Goal: Information Seeking & Learning: Learn about a topic

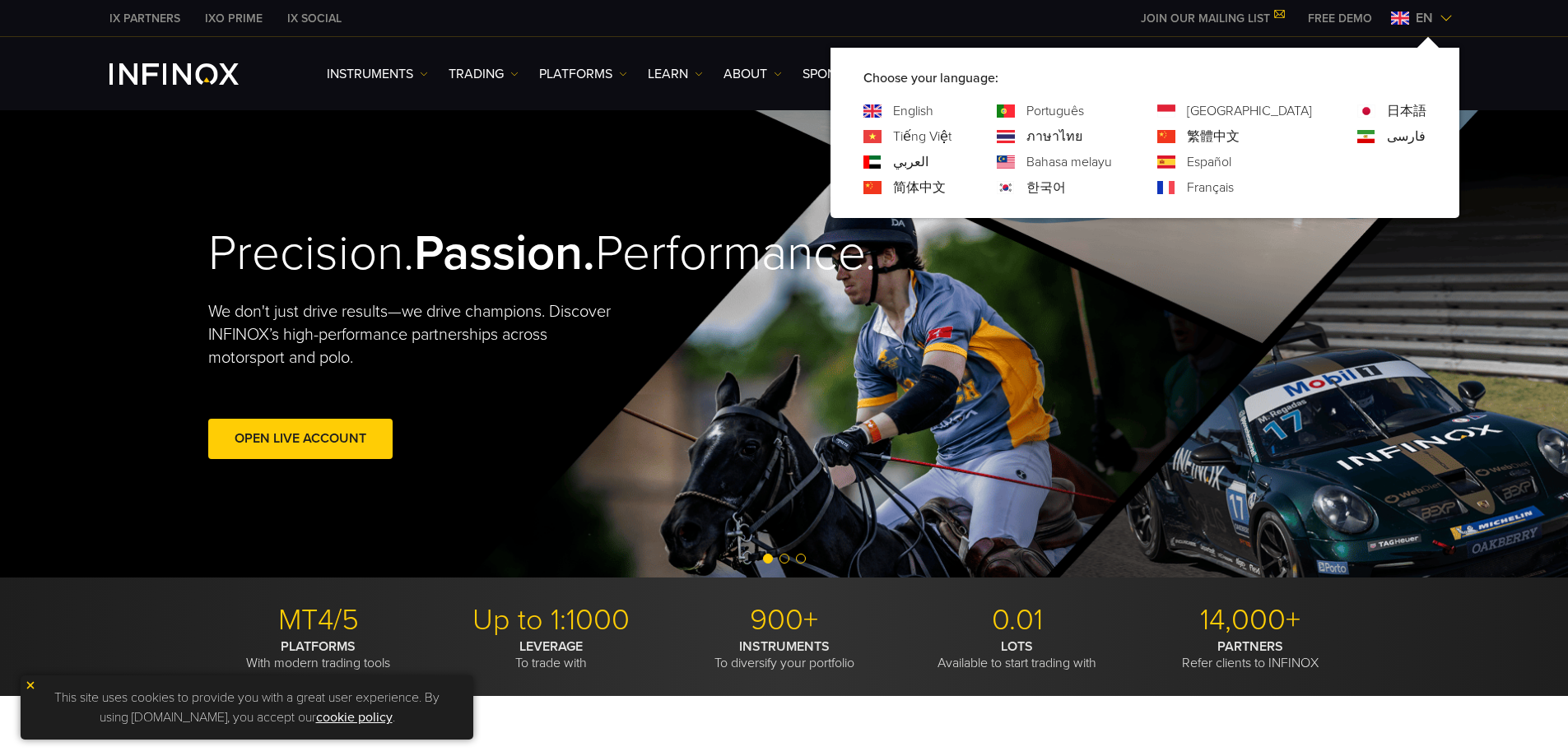
click at [1391, 109] on link "日本語" at bounding box center [1406, 112] width 39 height 20
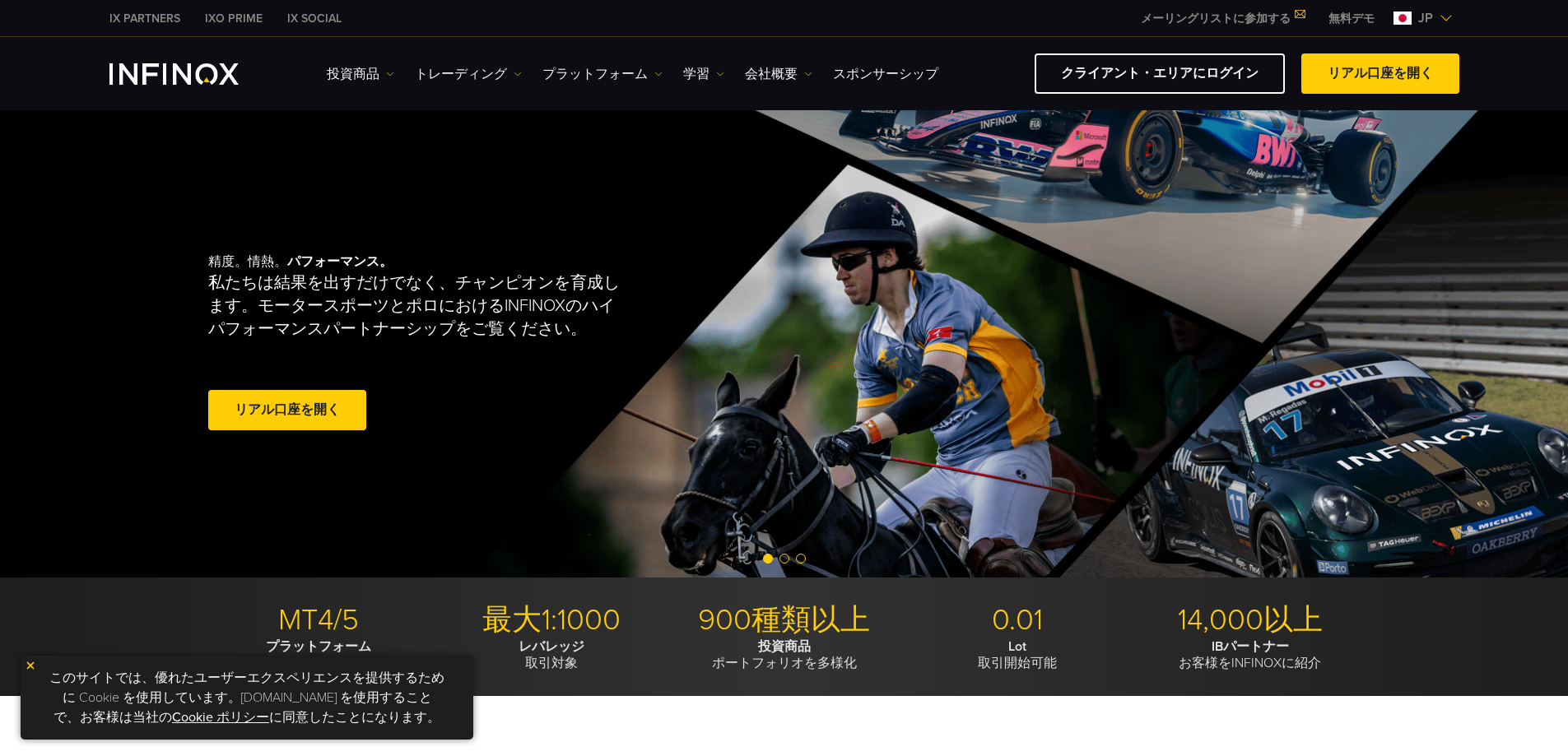
click at [376, 70] on link "投資商品" at bounding box center [360, 74] width 67 height 20
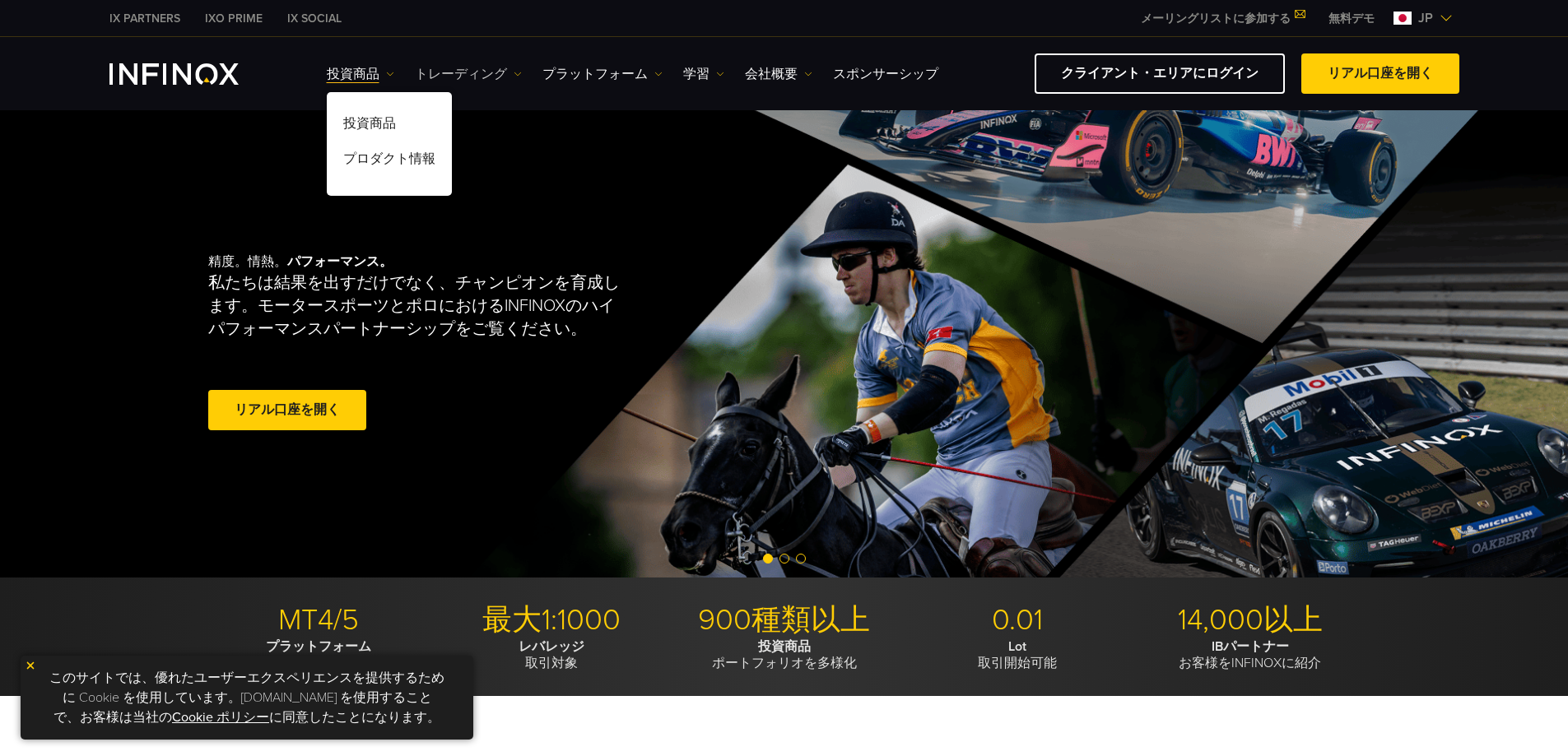
click at [482, 72] on link "トレーディング" at bounding box center [468, 74] width 107 height 20
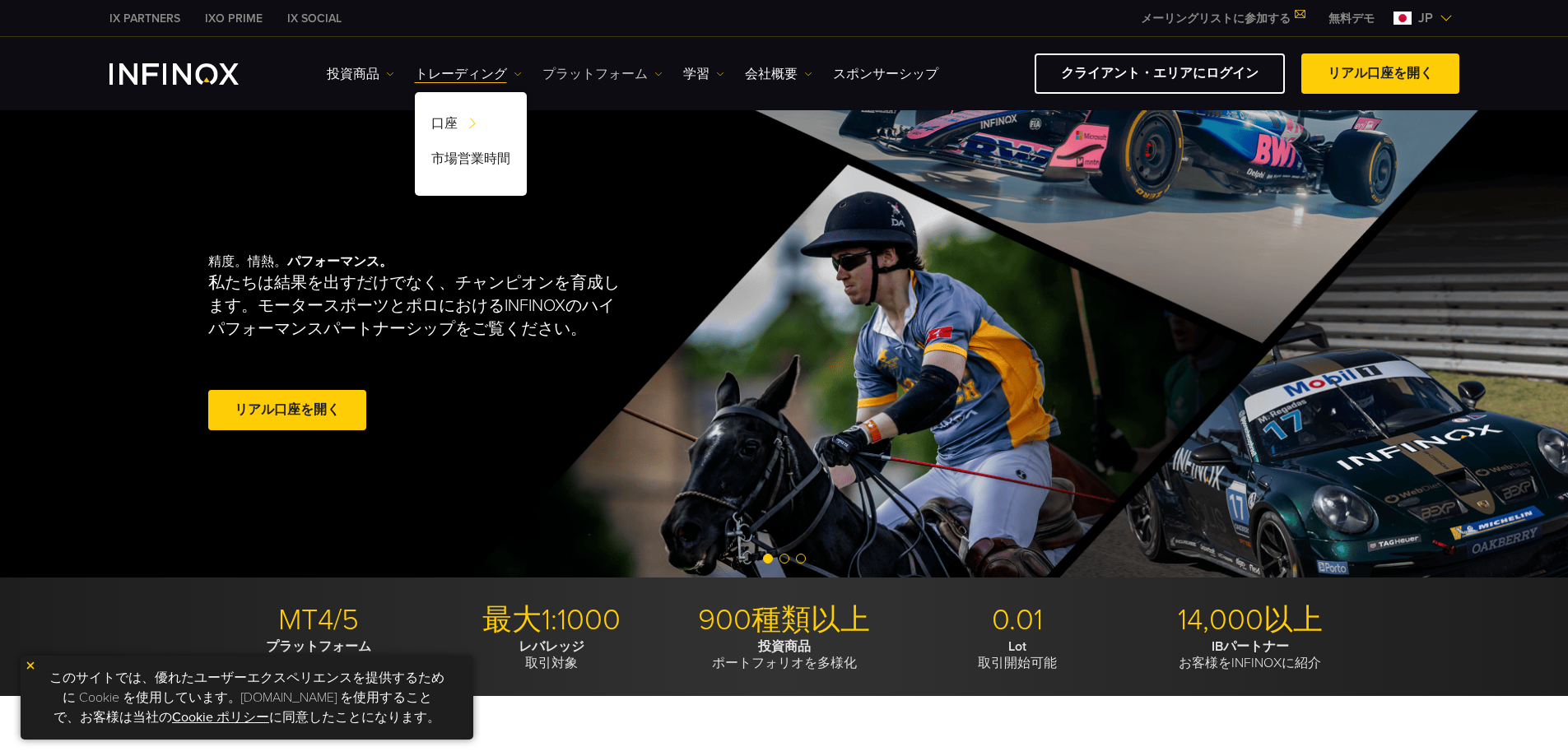
click at [615, 72] on link "プラットフォーム" at bounding box center [602, 74] width 120 height 20
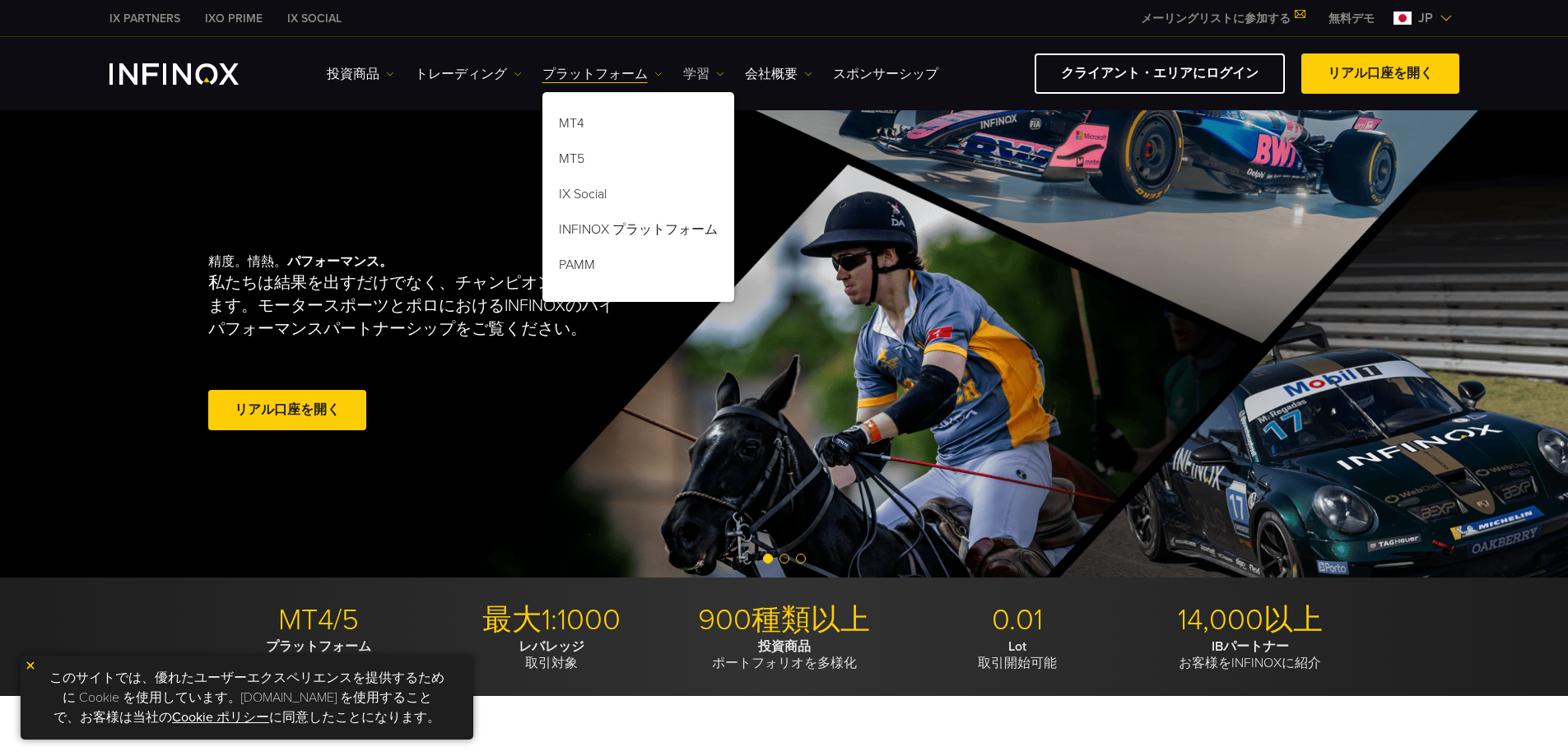
click at [684, 73] on link "学習" at bounding box center [704, 74] width 41 height 20
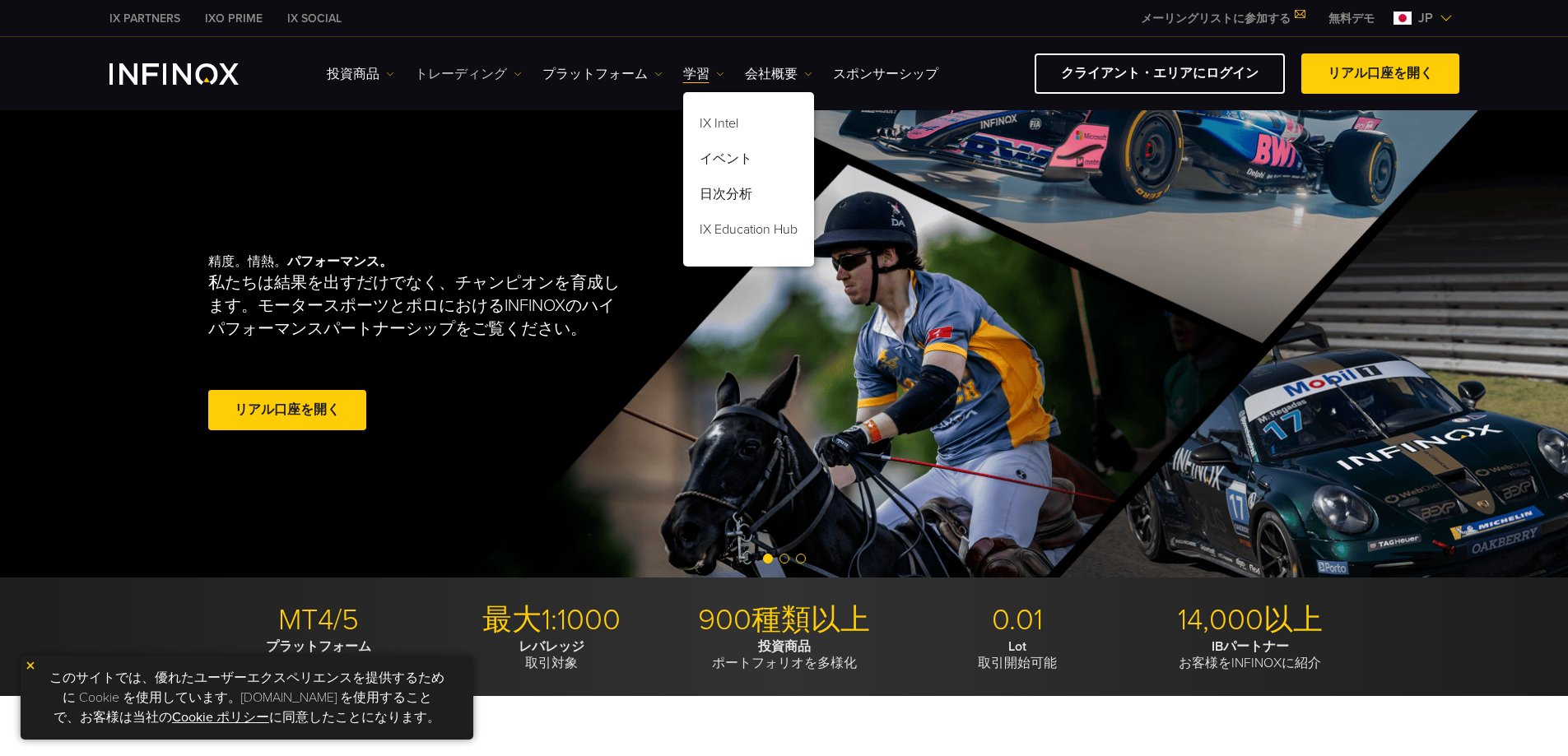
click at [473, 75] on link "トレーディング" at bounding box center [468, 74] width 107 height 20
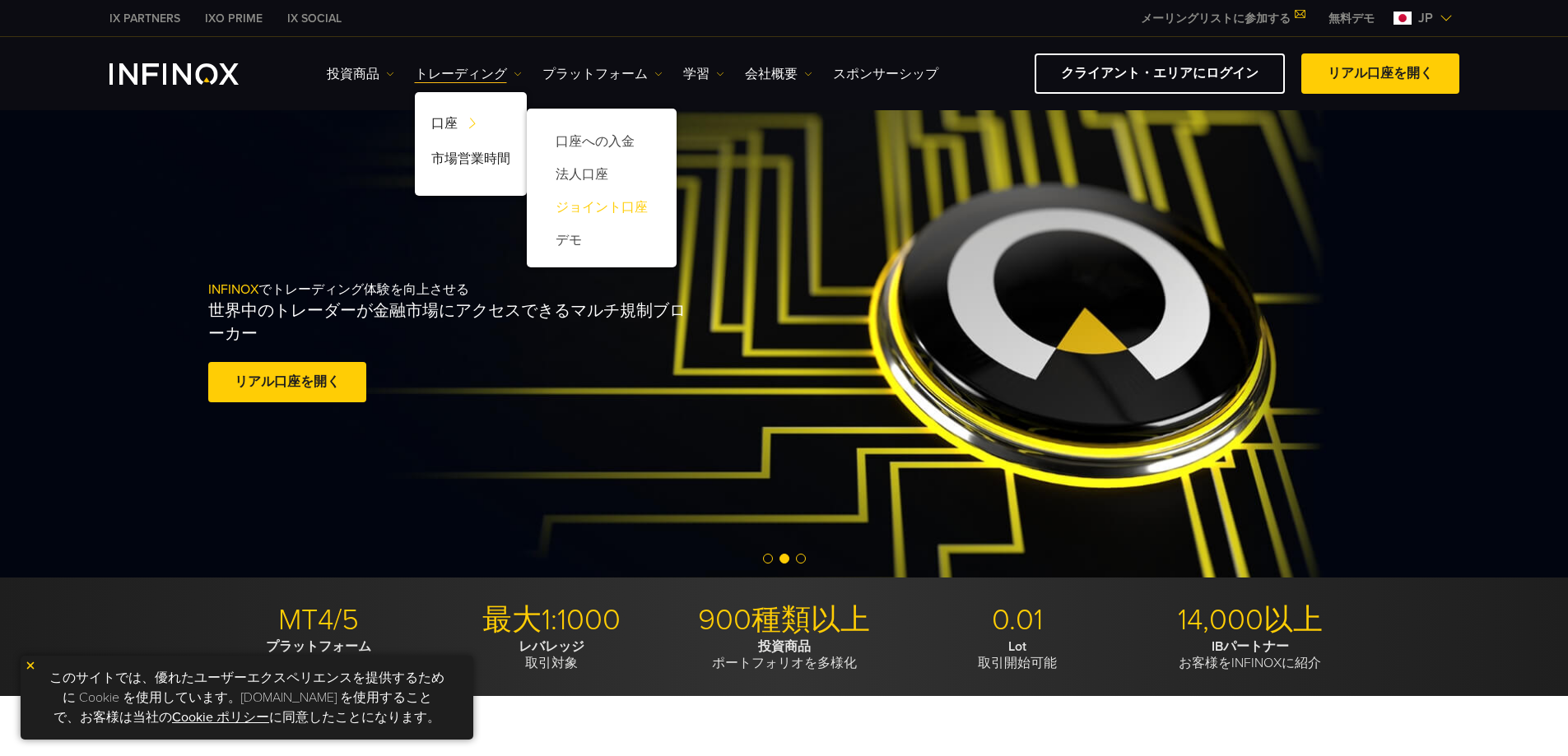
click at [610, 210] on link "ジョイント口座" at bounding box center [601, 206] width 117 height 33
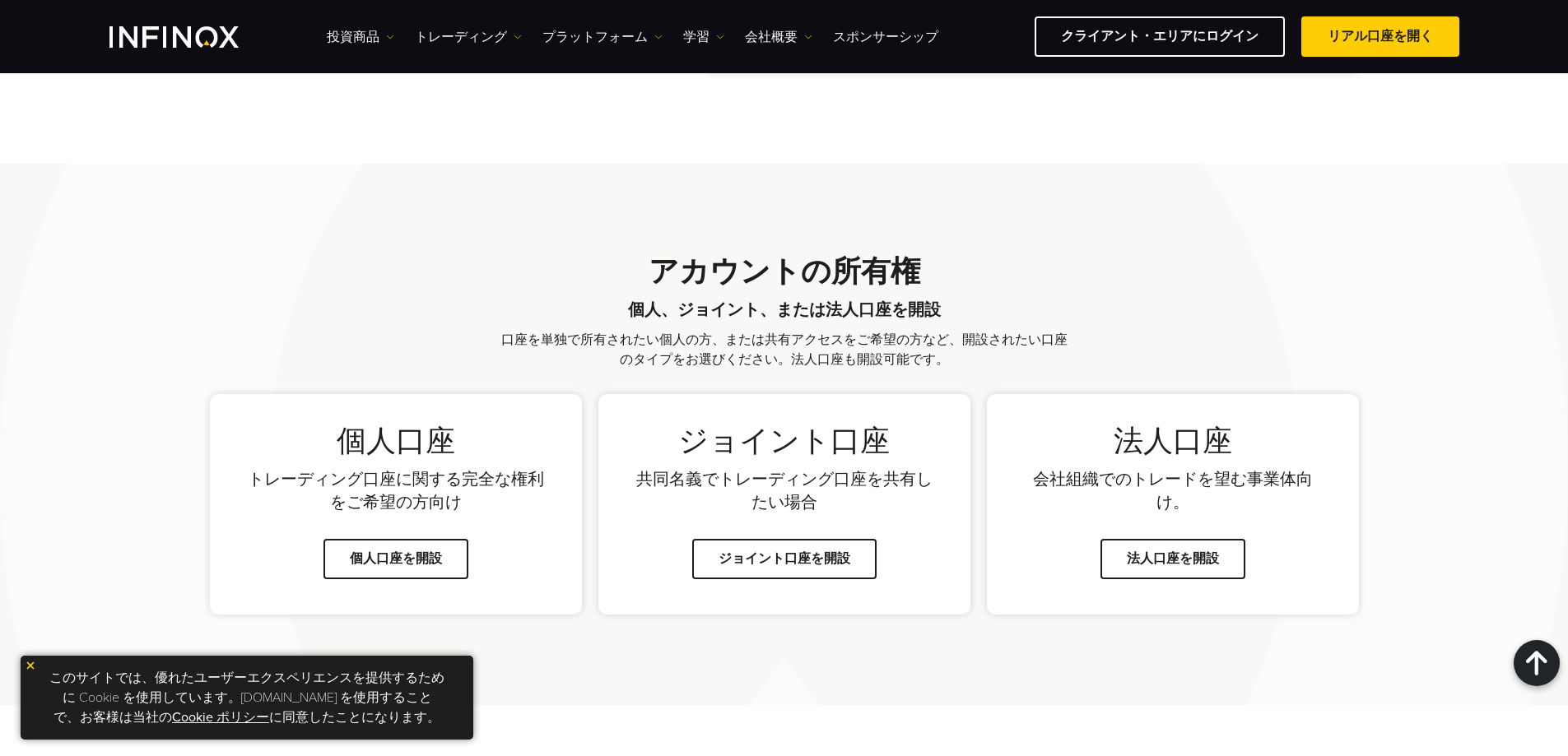
scroll to position [905, 0]
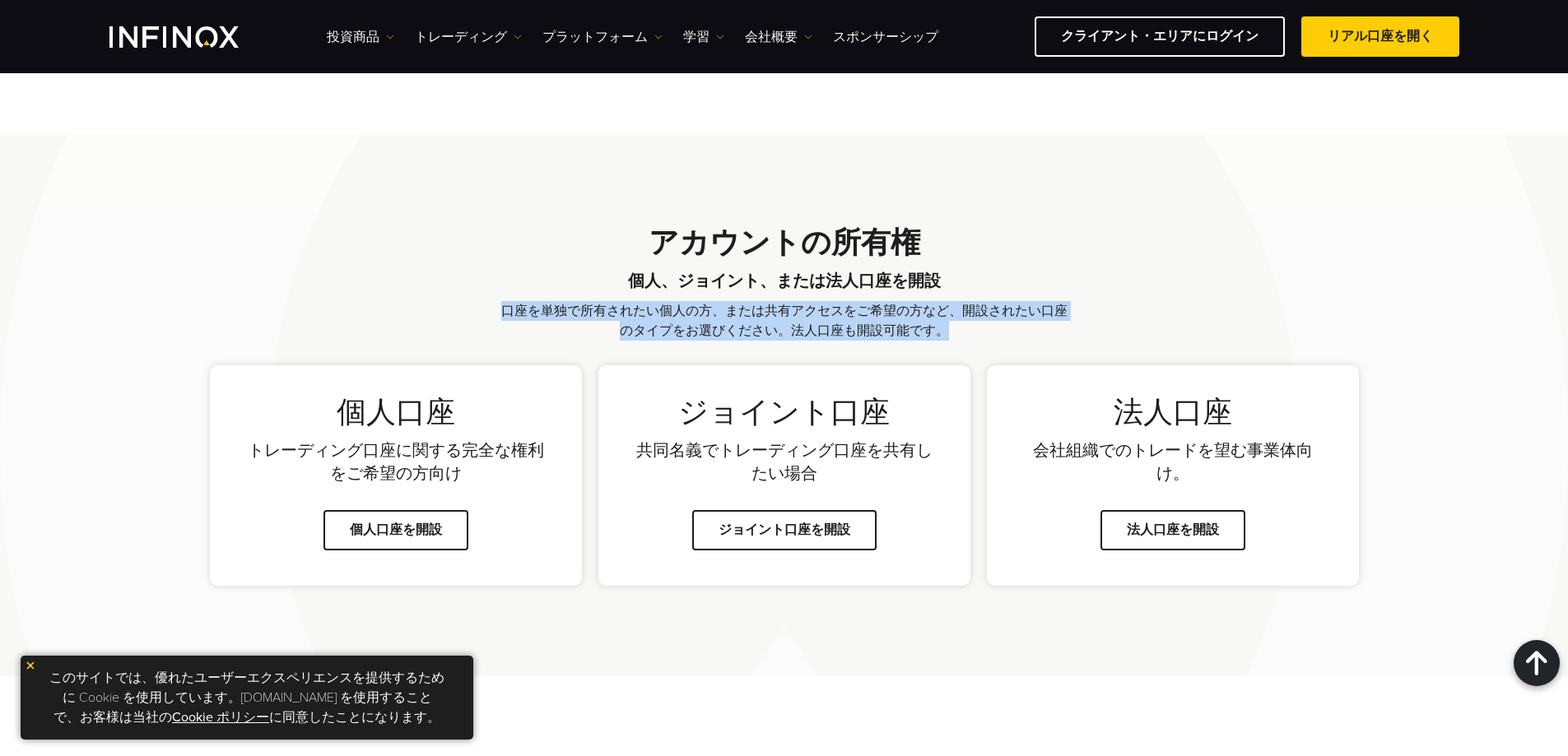
drag, startPoint x: 508, startPoint y: 313, endPoint x: 946, endPoint y: 328, distance: 438.3
click at [946, 328] on p "口座を単独で所有されたい個人の方、または共有アクセスをご希望の方など、開設されたい口座のタイプをお選びください。法人口座も開設可能です。" at bounding box center [784, 321] width 568 height 39
click at [946, 329] on p "口座を単独で所有されたい個人の方、または共有アクセスをご希望の方など、開設されたい口座のタイプをお選びください。法人口座も開設可能です。" at bounding box center [784, 321] width 568 height 39
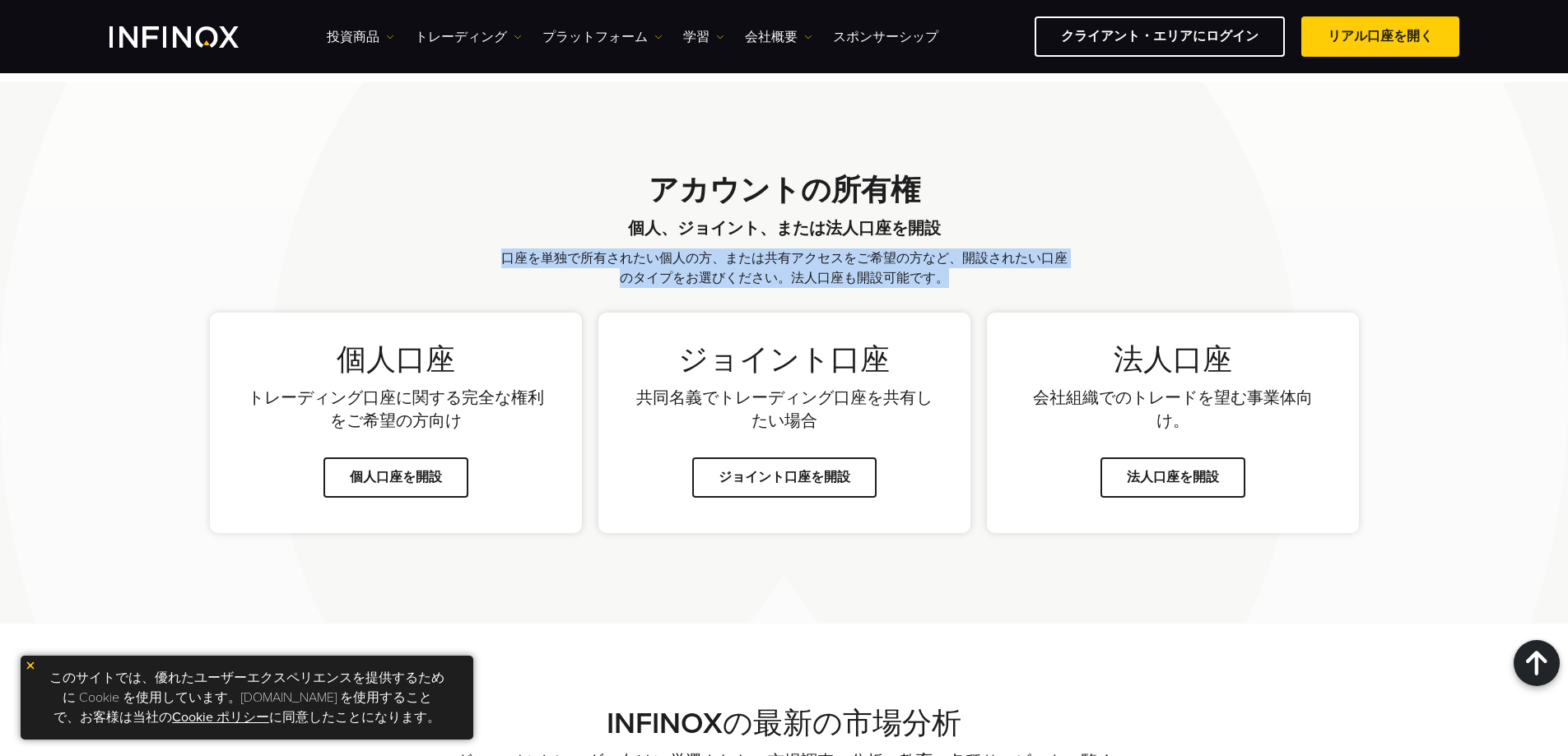
scroll to position [987, 0]
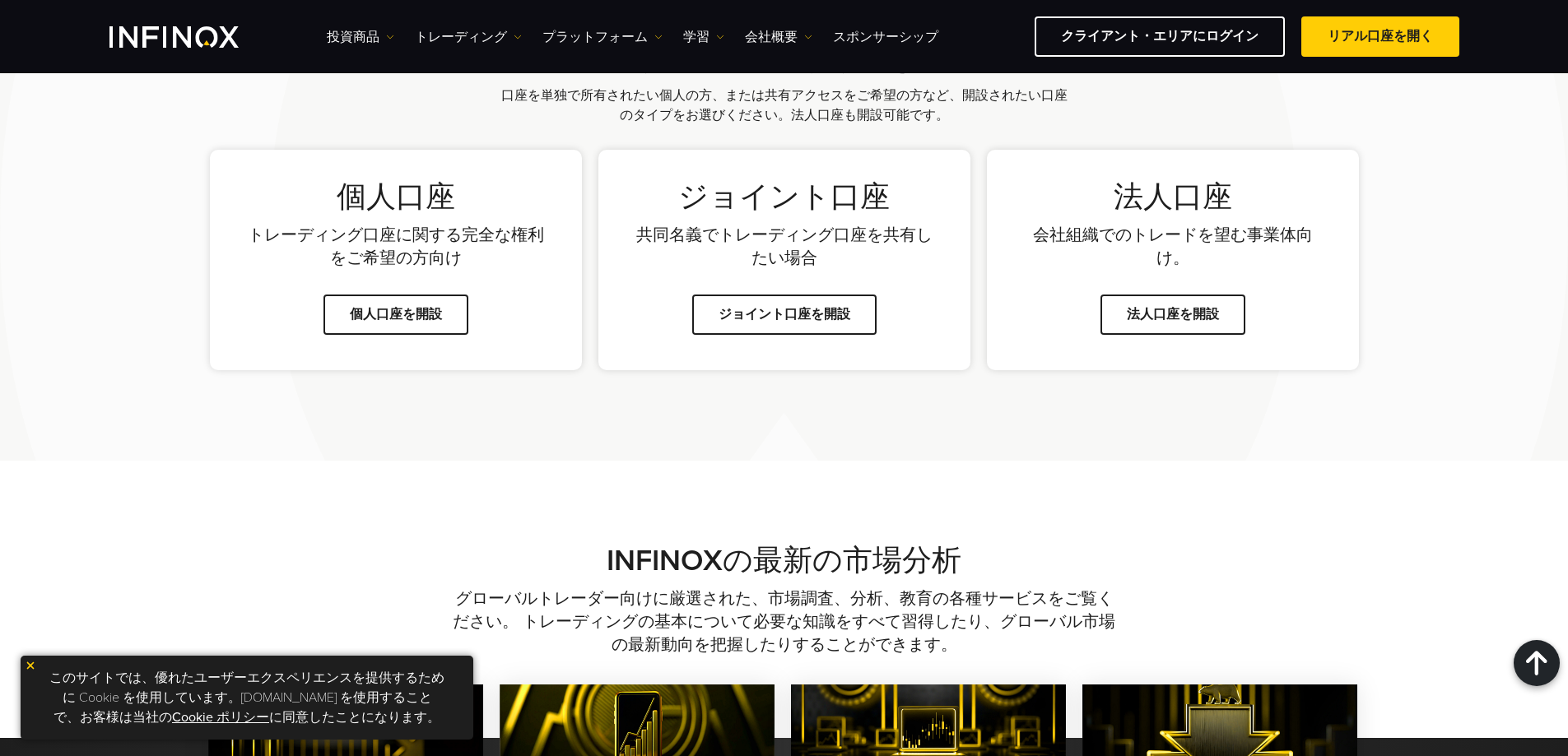
scroll to position [1399, 0]
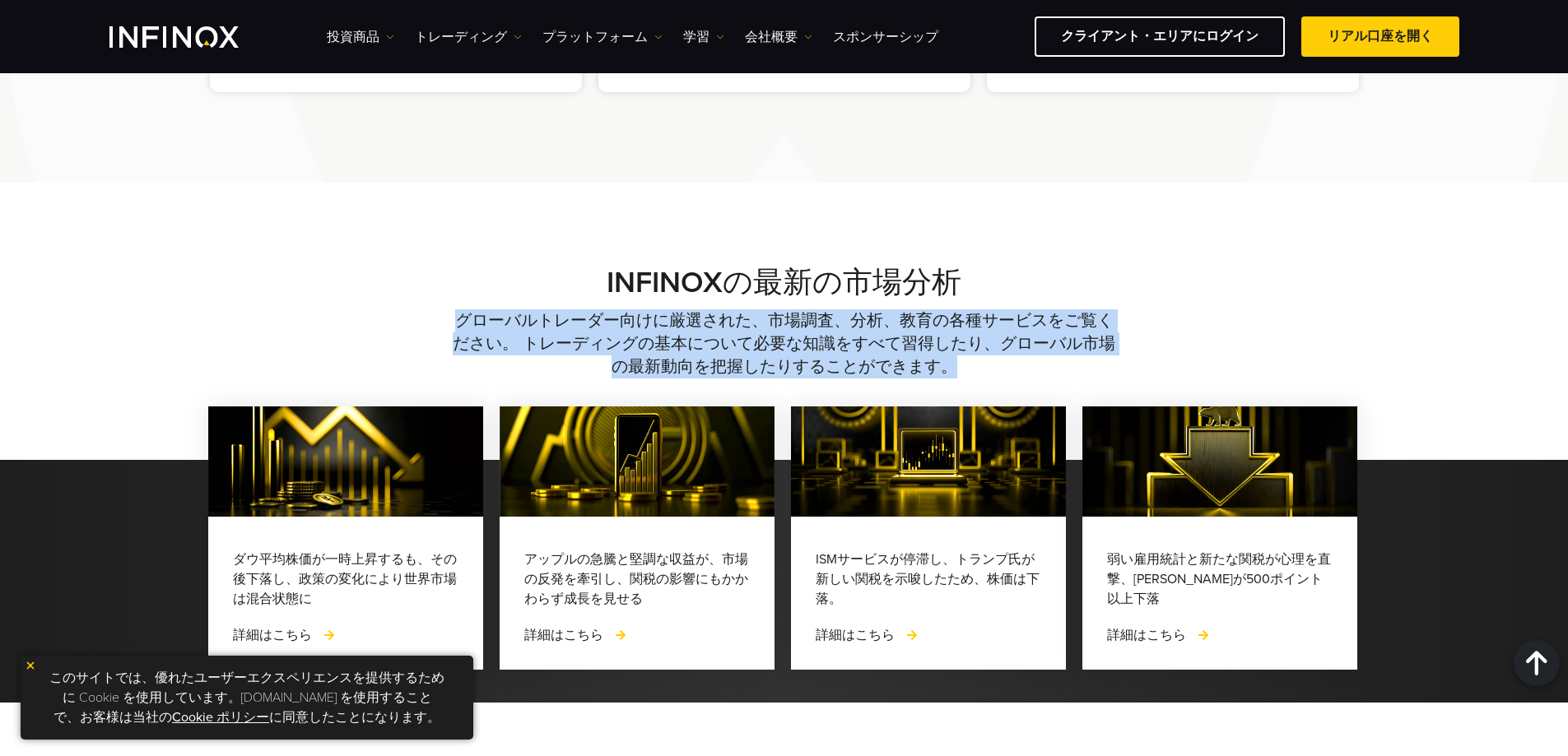
drag, startPoint x: 453, startPoint y: 321, endPoint x: 961, endPoint y: 358, distance: 509.3
click at [961, 358] on p "グローバルトレーダー向けに厳選された、市場調査、分析、教育の各種サービスをご覧ください。 トレーディングの基本について必要な知識をすべて習得したり、グローバル…" at bounding box center [784, 343] width 664 height 69
click at [1450, 334] on div "INFINOX の最新の市場分析 グローバルトレーダー向けに厳選された、市場調査、分析、教育の各種サービスをご覧ください。 トレーディングの基本について必要な…" at bounding box center [784, 321] width 1568 height 113
click at [1328, 330] on div "INFINOX の最新の市場分析 グローバルトレーダー向けに厳選された、市場調査、分析、教育の各種サービスをご覧ください。 トレーディングの基本について必要な…" at bounding box center [784, 321] width 1185 height 113
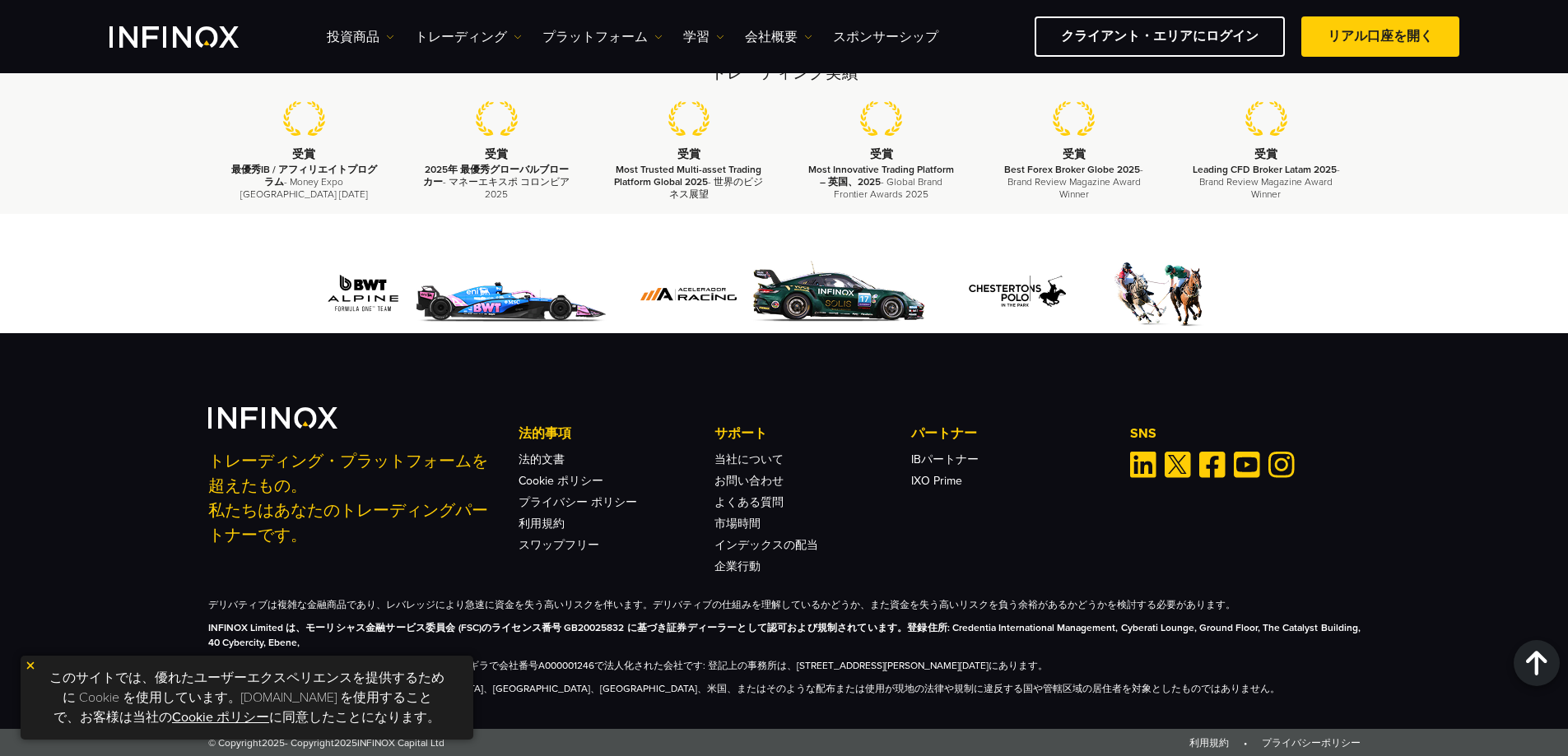
scroll to position [3326, 0]
click at [170, 56] on div "IX Social 投資商品 投資商品 プロダクト情報 トレーディング" at bounding box center [784, 37] width 1350 height 40
click at [168, 47] on img "INFINOX Logo" at bounding box center [174, 38] width 129 height 22
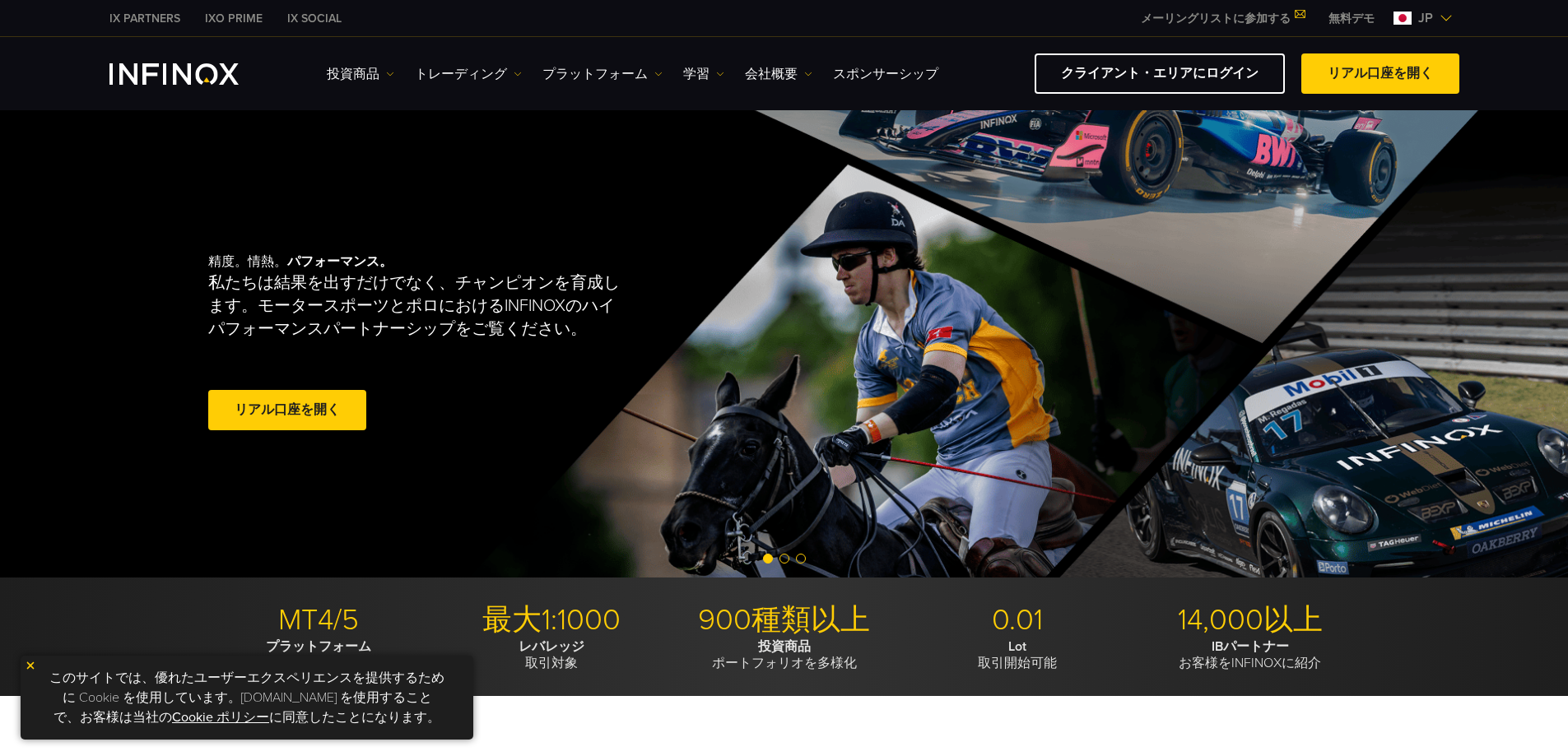
drag, startPoint x: 223, startPoint y: 3, endPoint x: 1144, endPoint y: 721, distance: 1167.8
